Goal: Navigation & Orientation: Find specific page/section

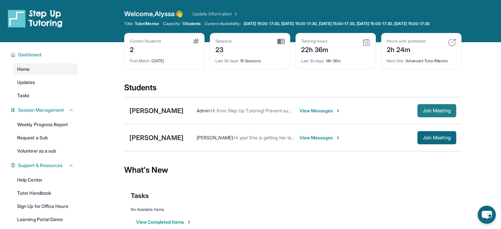
click at [427, 113] on span "Join Meeting" at bounding box center [437, 111] width 28 height 4
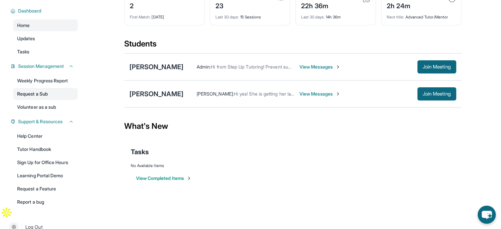
scroll to position [61, 0]
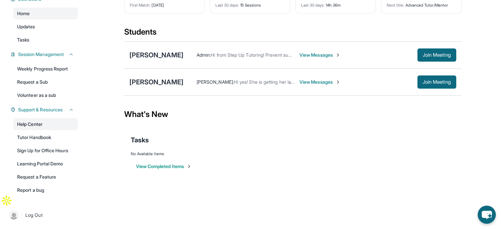
click at [39, 122] on link "Help Center" at bounding box center [45, 124] width 65 height 12
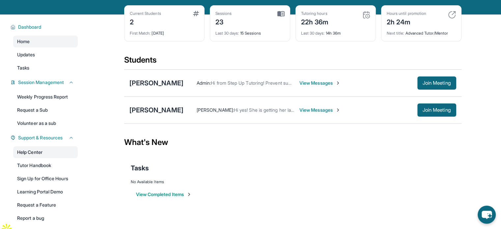
click at [36, 158] on link "Help Center" at bounding box center [45, 152] width 65 height 12
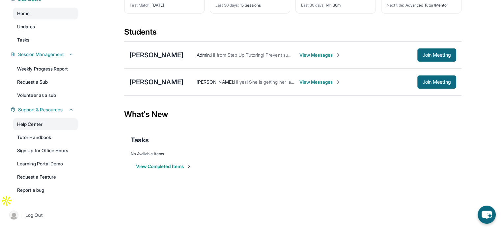
click at [46, 128] on link "Help Center" at bounding box center [45, 124] width 65 height 12
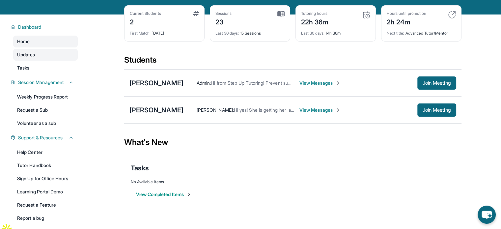
click at [45, 61] on link "Updates" at bounding box center [45, 55] width 65 height 12
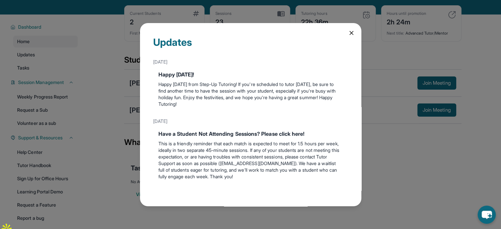
scroll to position [1, 0]
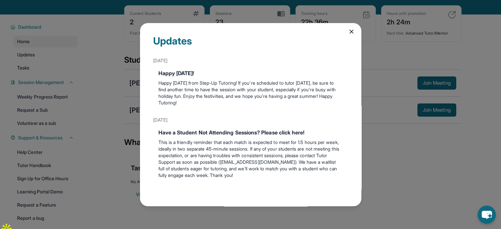
click at [348, 34] on icon at bounding box center [351, 31] width 7 height 7
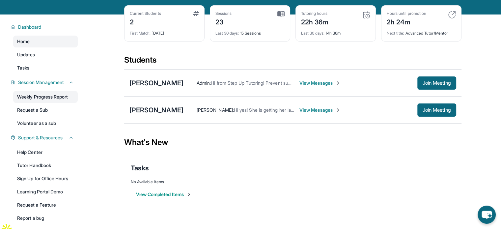
click at [59, 99] on link "Weekly Progress Report" at bounding box center [45, 97] width 65 height 12
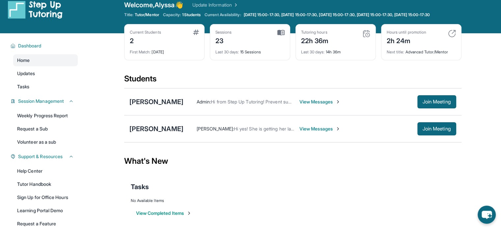
scroll to position [0, 0]
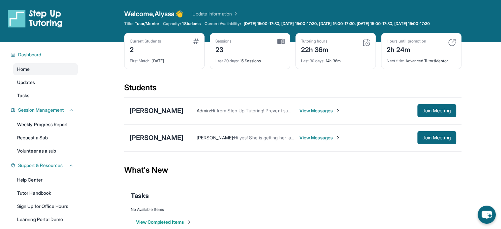
click at [311, 114] on span "View Messages" at bounding box center [320, 110] width 41 height 7
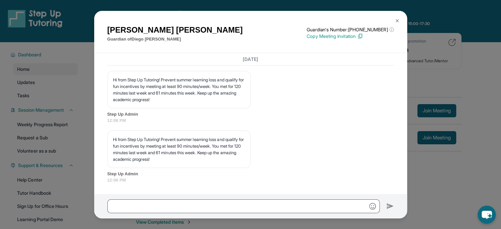
scroll to position [2658, 0]
click at [397, 20] on img at bounding box center [397, 20] width 5 height 5
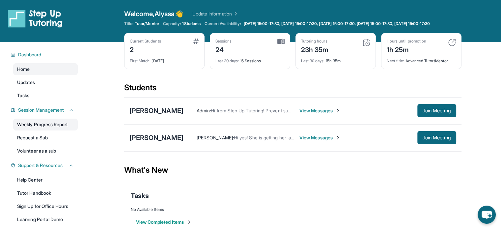
click at [50, 131] on link "Weekly Progress Report" at bounding box center [45, 125] width 65 height 12
click at [26, 144] on link "Request a Sub" at bounding box center [45, 138] width 65 height 12
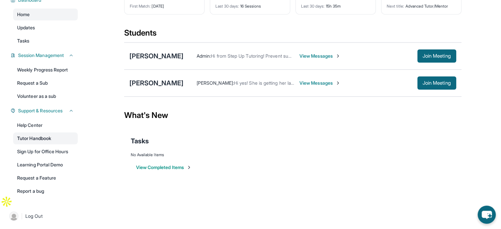
scroll to position [61, 0]
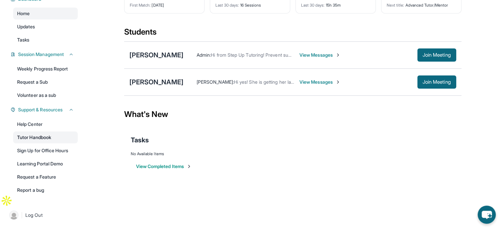
click at [30, 136] on link "Tutor Handbook" at bounding box center [45, 137] width 65 height 12
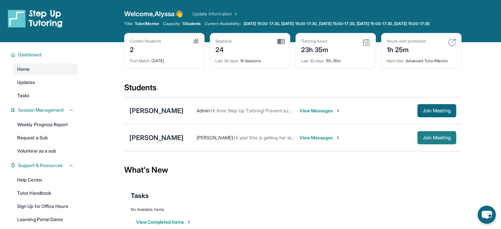
click at [425, 140] on span "Join Meeting" at bounding box center [437, 138] width 28 height 4
click at [196, 44] on img at bounding box center [196, 41] width 6 height 5
click at [173, 64] on div "First Match : [DATE]" at bounding box center [164, 58] width 69 height 9
click at [219, 12] on link "Update Information" at bounding box center [215, 14] width 46 height 7
click at [235, 14] on link "Update Information" at bounding box center [215, 14] width 46 height 7
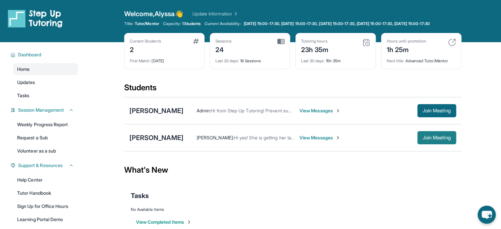
click at [419, 144] on button "Join Meeting" at bounding box center [437, 137] width 39 height 13
